Goal: Information Seeking & Learning: Learn about a topic

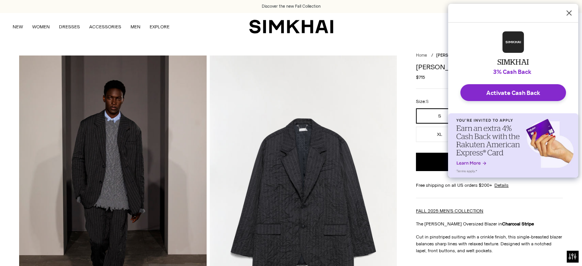
click at [571, 12] on icon "Dismiss Rakuten Cash Back Reminder" at bounding box center [569, 12] width 5 height 5
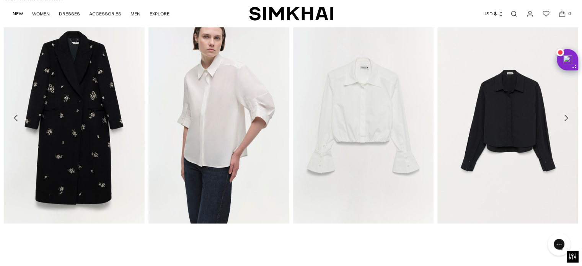
scroll to position [911, 0]
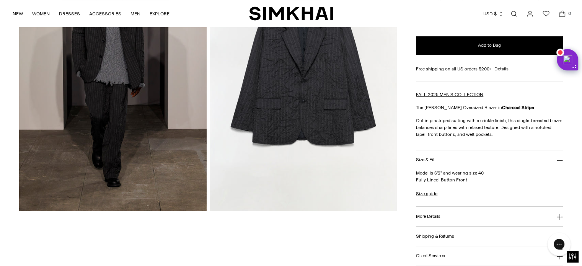
scroll to position [115, 0]
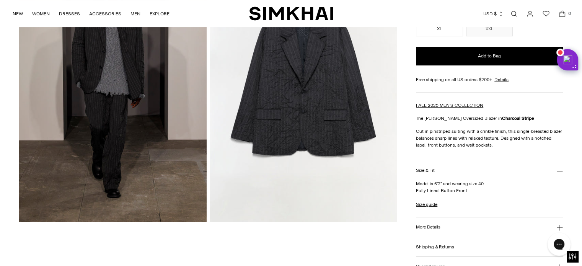
click at [308, 84] on img at bounding box center [303, 81] width 187 height 281
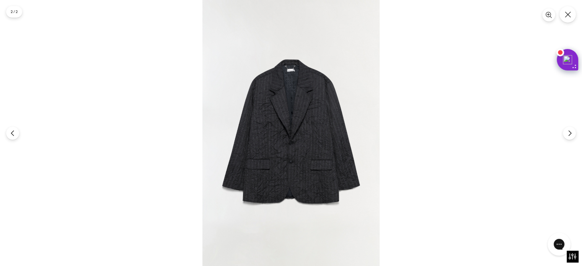
click at [304, 126] on img at bounding box center [291, 133] width 177 height 266
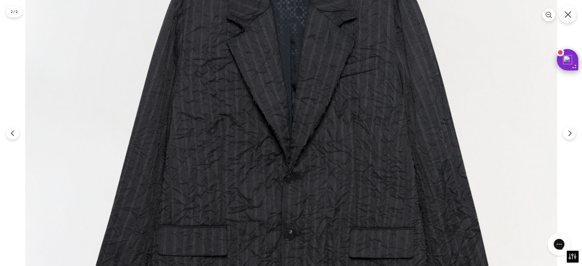
click at [569, 15] on icon "Close" at bounding box center [568, 14] width 7 height 7
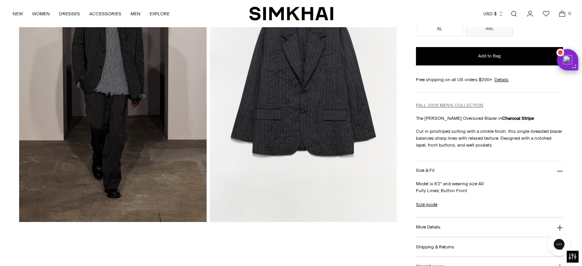
click at [443, 104] on link "FALL 2025 MEN'S COLLECTION" at bounding box center [449, 105] width 67 height 5
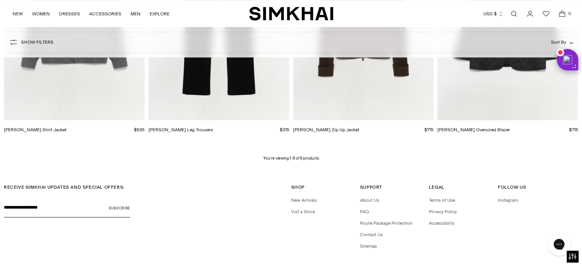
scroll to position [487, 0]
